Goal: Task Accomplishment & Management: Complete application form

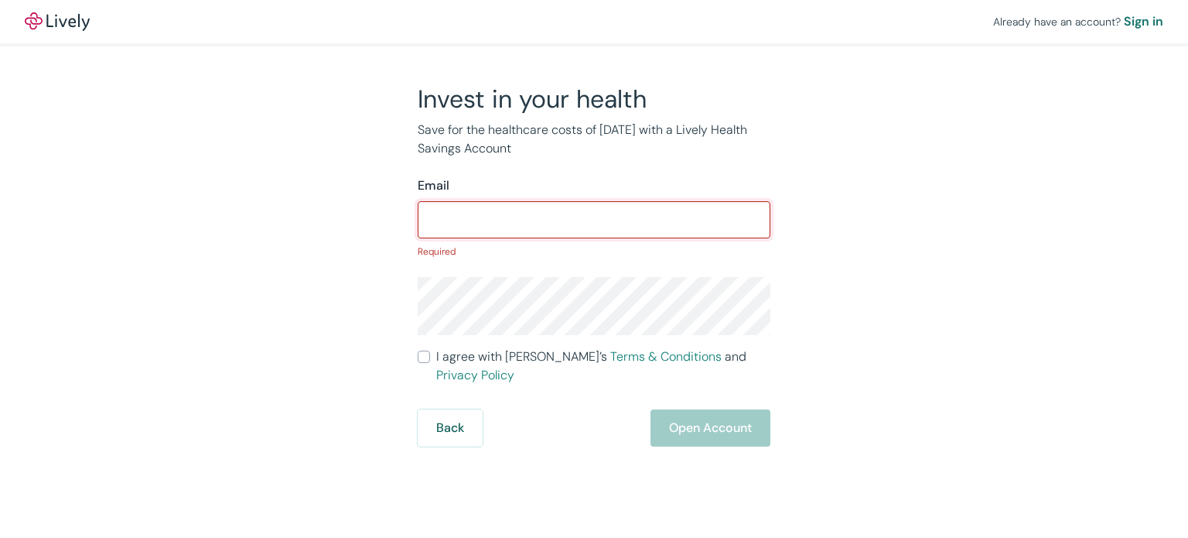
paste input "[EMAIL_ADDRESS][DOMAIN_NAME]"
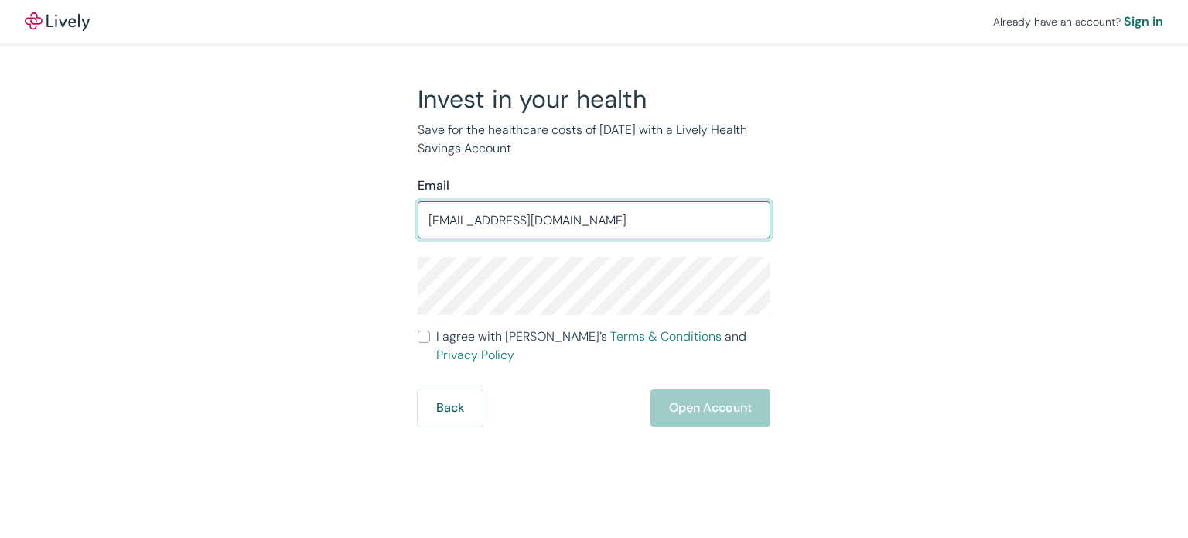
type input "[EMAIL_ADDRESS][DOMAIN_NAME]"
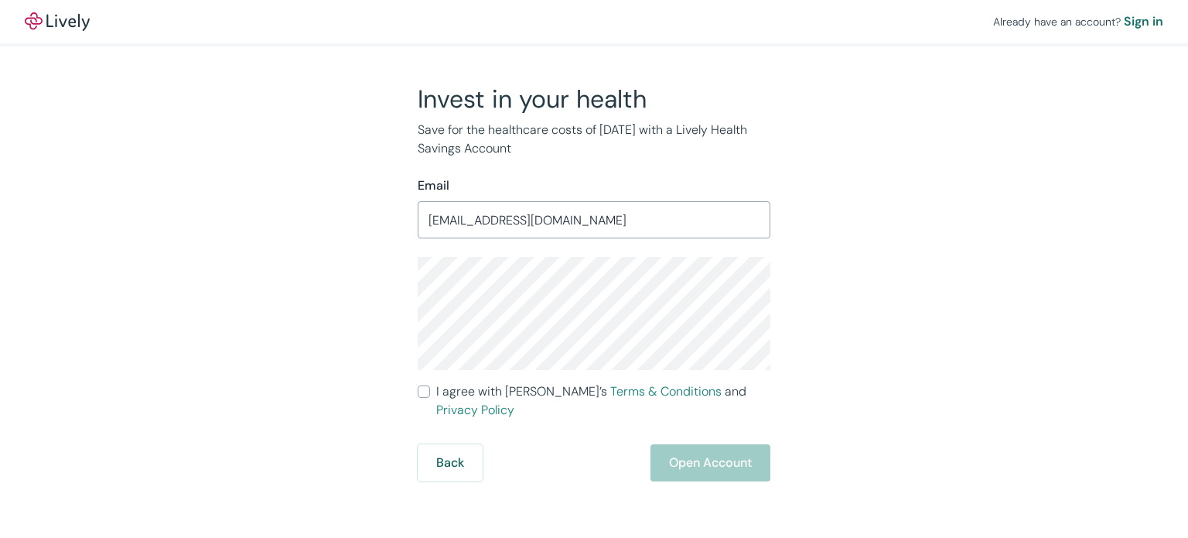
click at [424, 392] on input "I agree with Lively’s Terms & Conditions and Privacy Policy" at bounding box center [424, 391] width 12 height 12
checkbox input "true"
click at [672, 444] on button "Open Account" at bounding box center [711, 462] width 120 height 37
